Goal: Check status

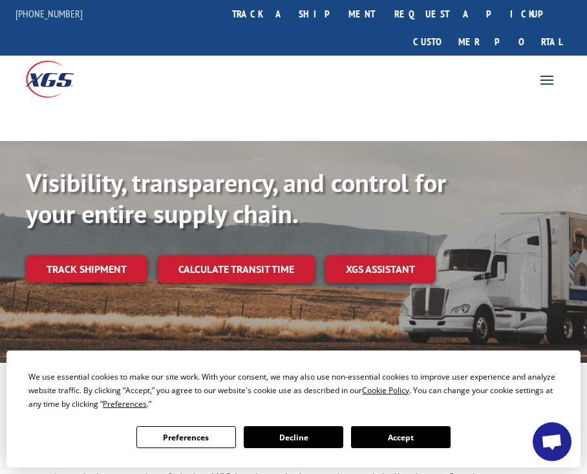
click at [413, 166] on b "Visibility, transparency, and control for your entire supply chain." at bounding box center [236, 198] width 420 height 65
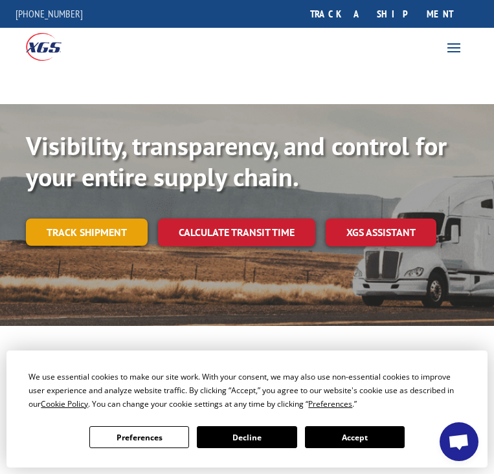
click at [94, 234] on link "Track shipment" at bounding box center [87, 232] width 122 height 27
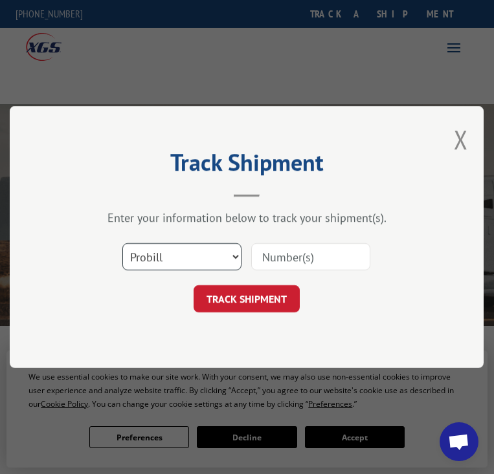
click at [238, 261] on select "Select category... Probill BOL PO" at bounding box center [182, 256] width 119 height 27
select select "bol"
click at [123, 243] on select "Select category... Probill BOL PO" at bounding box center [182, 256] width 119 height 27
click at [334, 261] on input at bounding box center [311, 256] width 119 height 27
type input "2848477"
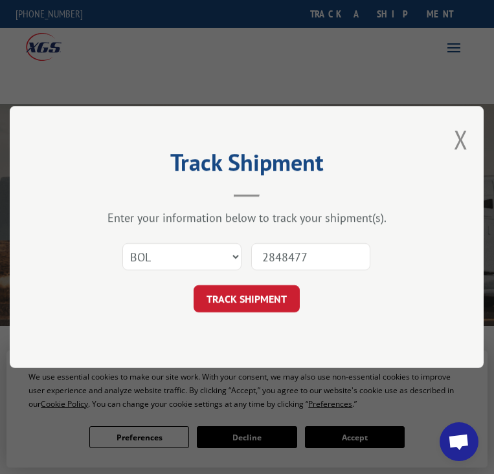
click button "TRACK SHIPMENT" at bounding box center [247, 298] width 106 height 27
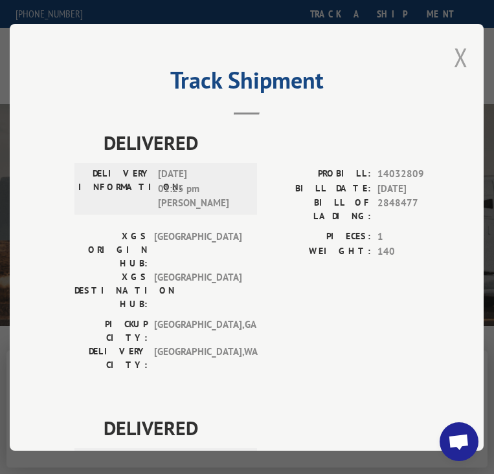
click at [453, 55] on button "Close modal" at bounding box center [460, 57] width 14 height 34
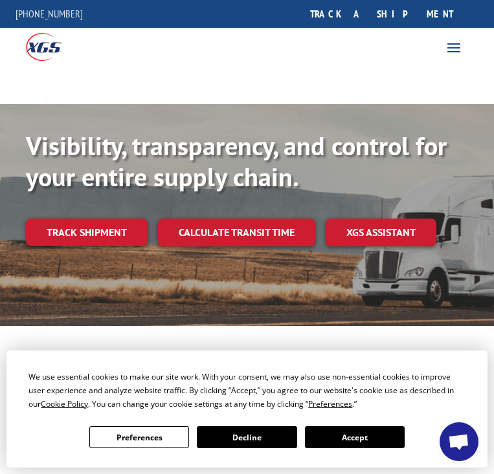
click at [108, 232] on link "Track shipment" at bounding box center [87, 232] width 122 height 27
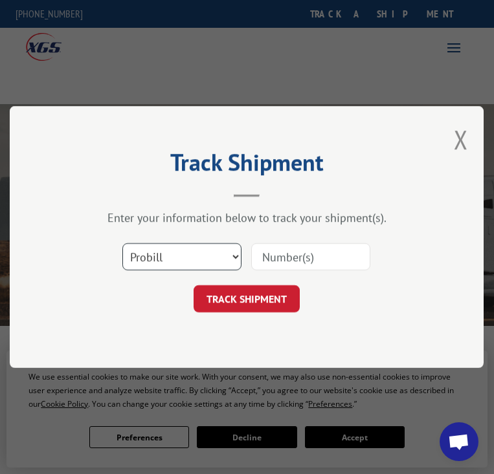
click at [235, 254] on select "Select category... Probill BOL PO" at bounding box center [182, 256] width 119 height 27
select select "bol"
click at [123, 243] on select "Select category... Probill BOL PO" at bounding box center [182, 256] width 119 height 27
click at [310, 256] on input at bounding box center [311, 256] width 119 height 27
type input "2850841"
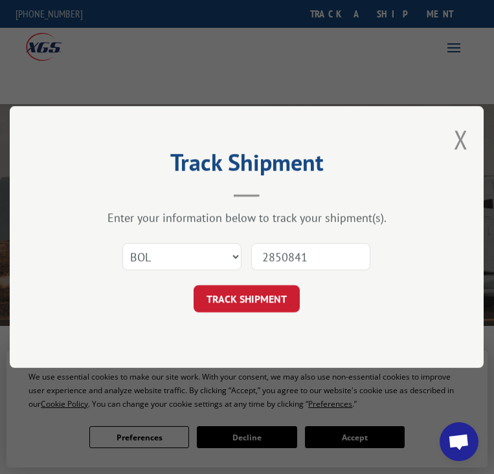
click button "TRACK SHIPMENT" at bounding box center [247, 298] width 106 height 27
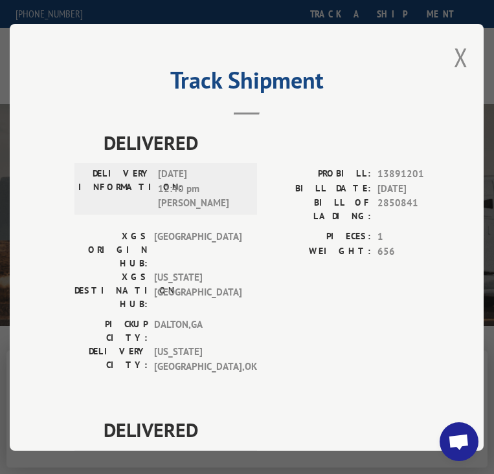
click at [453, 54] on button "Close modal" at bounding box center [460, 57] width 14 height 34
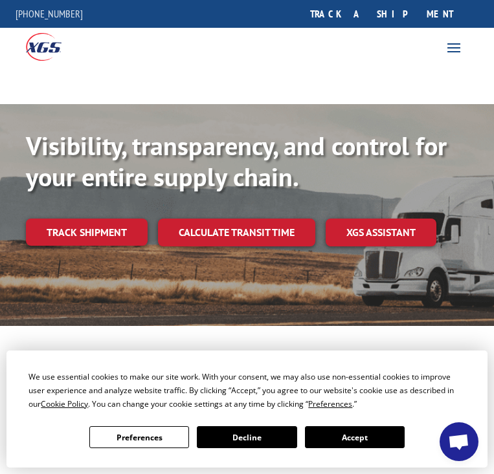
click at [112, 237] on link "Track shipment" at bounding box center [87, 232] width 122 height 27
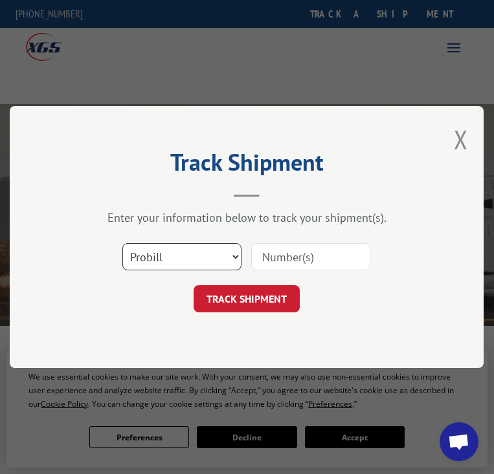
click at [237, 261] on select "Select category... Probill BOL PO" at bounding box center [182, 256] width 119 height 27
select select "bol"
click at [123, 243] on select "Select category... Probill BOL PO" at bounding box center [182, 256] width 119 height 27
click at [323, 264] on input at bounding box center [311, 256] width 119 height 27
type input "2852371"
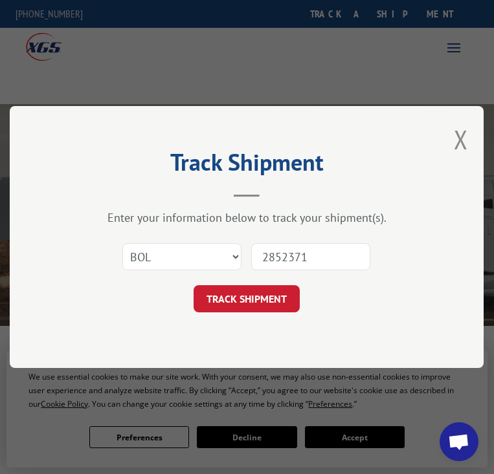
click button "TRACK SHIPMENT" at bounding box center [247, 298] width 106 height 27
